Goal: Task Accomplishment & Management: Use online tool/utility

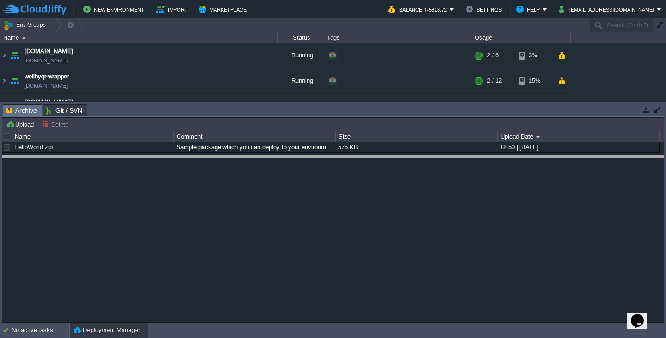
drag, startPoint x: 126, startPoint y: 112, endPoint x: 128, endPoint y: 226, distance: 114.6
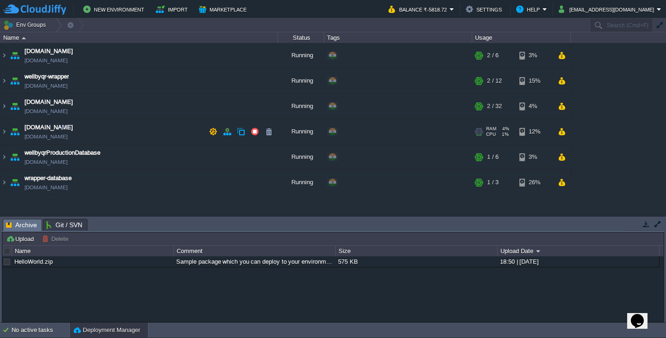
click at [104, 130] on td "[DOMAIN_NAME] [DOMAIN_NAME]" at bounding box center [138, 131] width 277 height 25
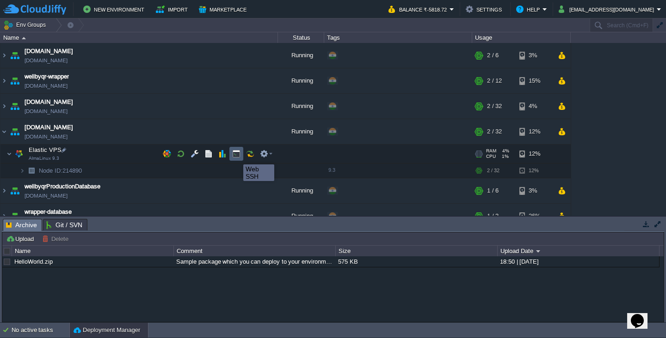
click at [236, 156] on button "button" at bounding box center [236, 154] width 8 height 8
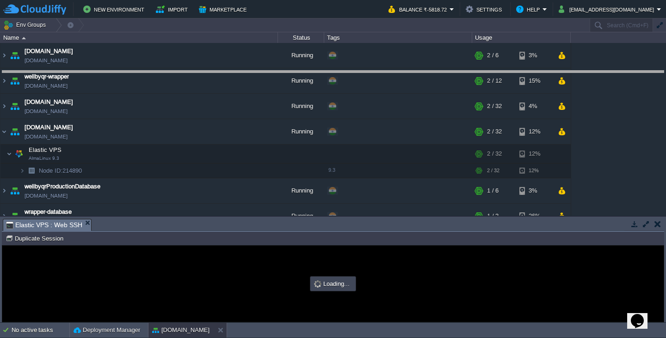
drag, startPoint x: 298, startPoint y: 232, endPoint x: 353, endPoint y: 83, distance: 158.1
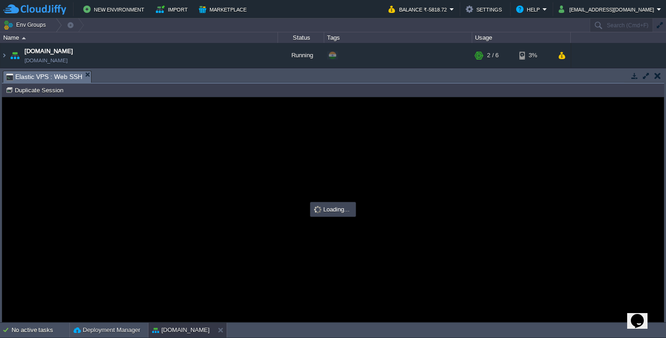
type input "#000000"
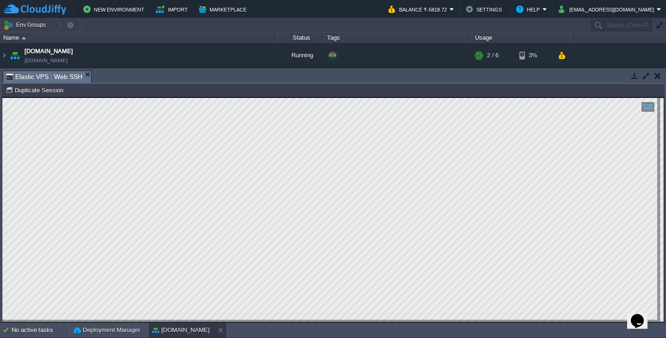
scroll to position [1, 87]
type textarea "/updateExpiry"
click at [223, 331] on button at bounding box center [222, 330] width 9 height 9
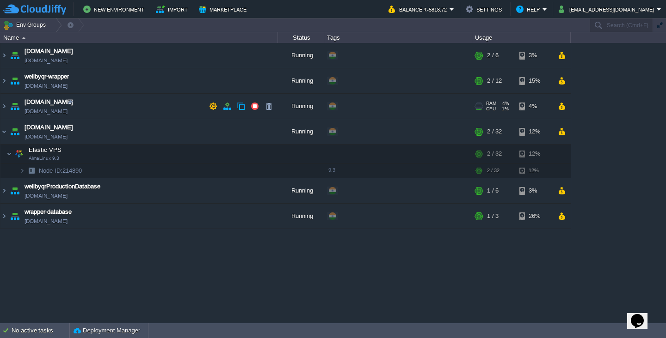
click at [67, 114] on span "[DOMAIN_NAME]" at bounding box center [45, 111] width 43 height 9
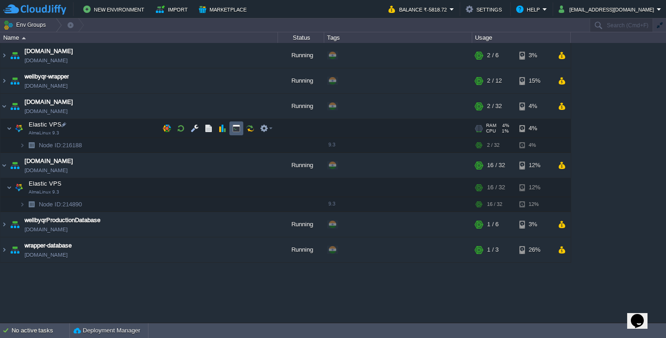
click at [240, 127] on td at bounding box center [236, 129] width 14 height 14
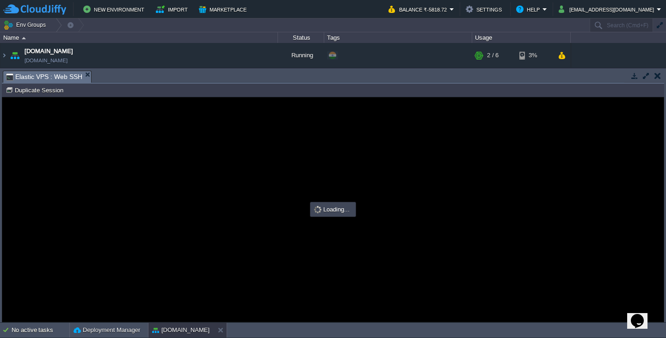
scroll to position [0, 0]
type input "#000000"
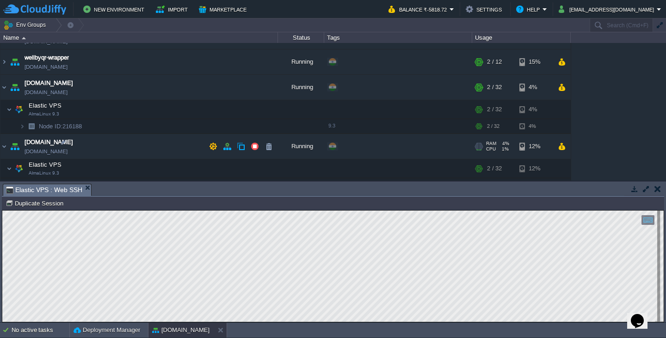
scroll to position [23, 0]
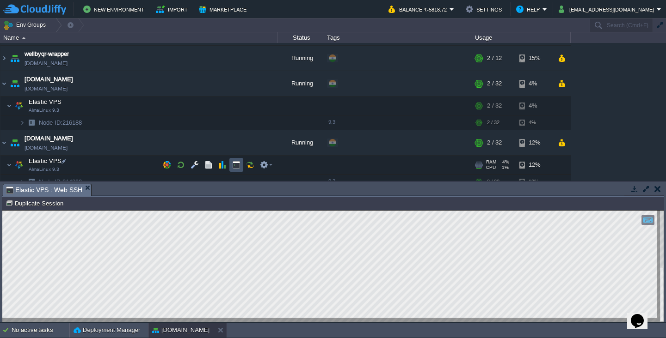
click at [240, 169] on button "button" at bounding box center [236, 165] width 8 height 8
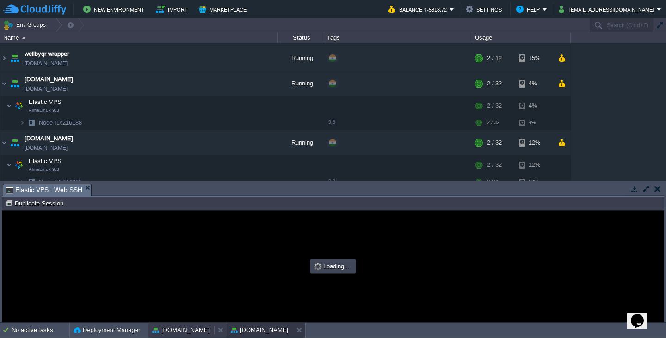
click at [193, 334] on button "[DOMAIN_NAME]" at bounding box center [180, 330] width 57 height 9
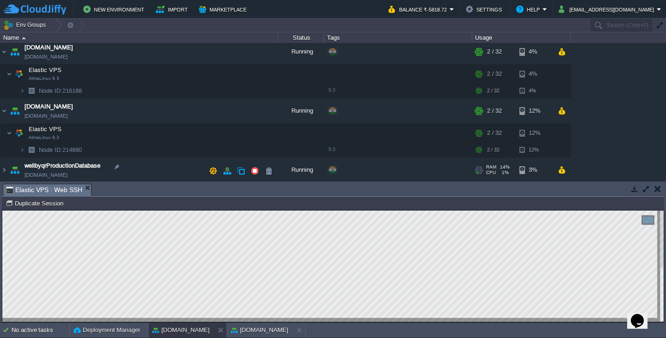
scroll to position [82, 0]
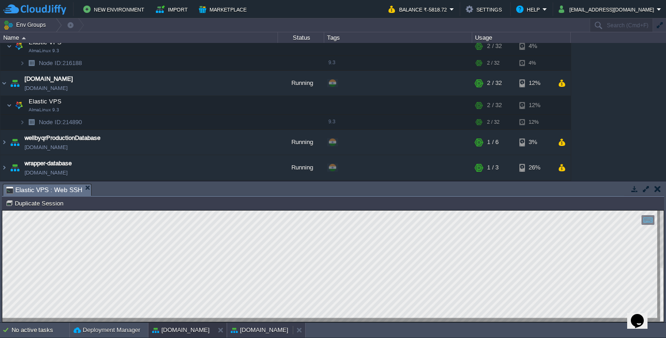
click at [267, 330] on button "[DOMAIN_NAME]" at bounding box center [259, 330] width 57 height 9
type input "#000000"
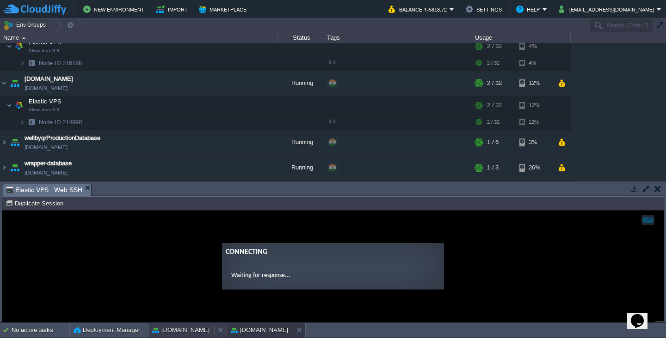
click at [193, 330] on button "[DOMAIN_NAME]" at bounding box center [180, 330] width 57 height 9
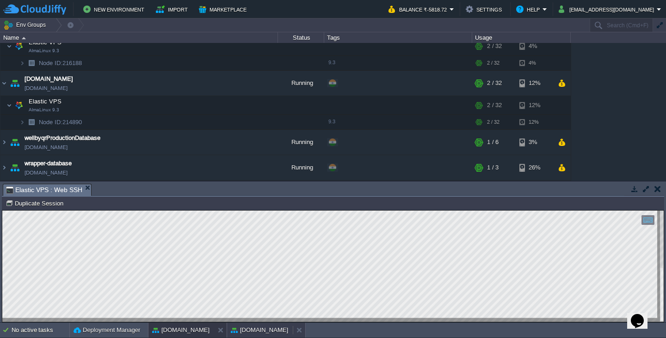
click at [246, 328] on button "[DOMAIN_NAME]" at bounding box center [259, 330] width 57 height 9
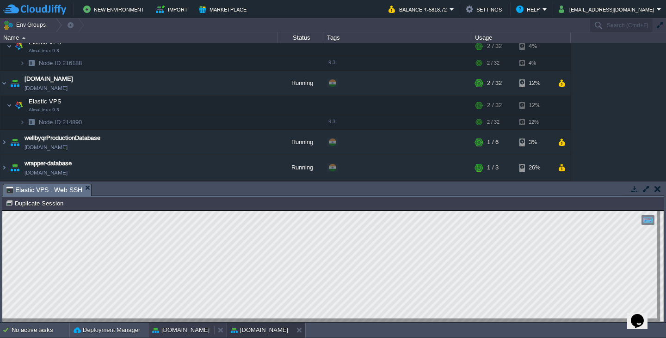
click at [185, 330] on button "[DOMAIN_NAME]" at bounding box center [180, 330] width 57 height 9
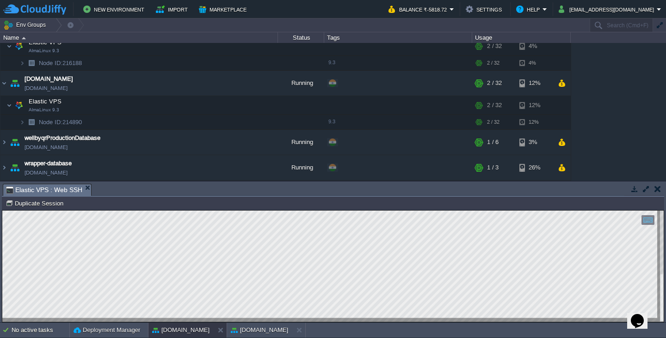
click at [646, 189] on button "button" at bounding box center [646, 189] width 8 height 8
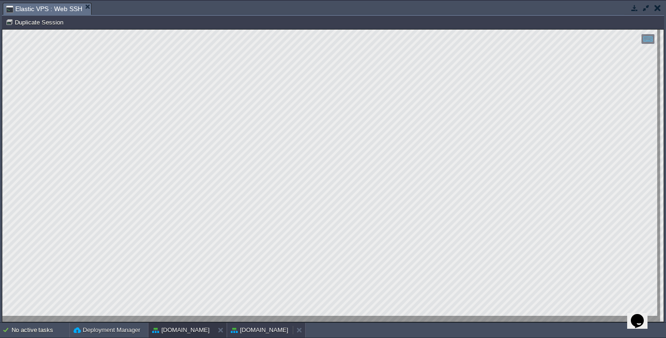
click at [259, 324] on div "[DOMAIN_NAME]" at bounding box center [260, 330] width 66 height 15
